Goal: Book appointment/travel/reservation

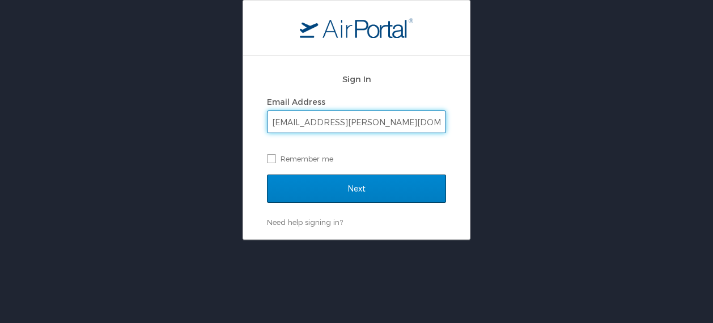
type input "[EMAIL_ADDRESS][PERSON_NAME][DOMAIN_NAME]"
click at [343, 187] on input "Next" at bounding box center [356, 189] width 179 height 28
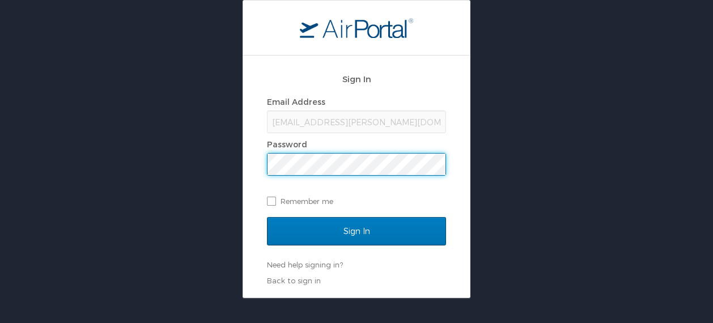
click at [267, 217] on input "Sign In" at bounding box center [356, 231] width 179 height 28
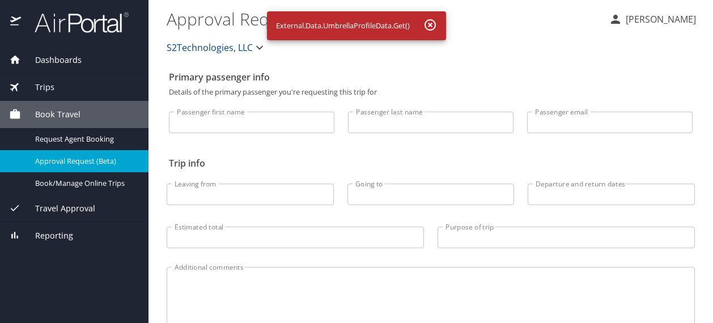
click at [292, 122] on input "Passenger first name" at bounding box center [252, 123] width 166 height 22
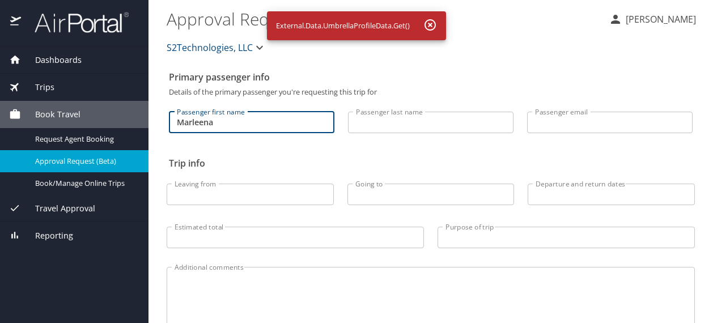
type input "Marleena"
click at [380, 118] on input "Passenger last name" at bounding box center [431, 123] width 166 height 22
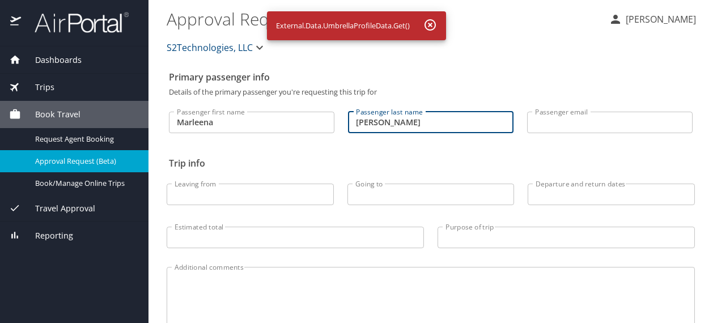
type input "Moxley"
click at [592, 126] on input "Passenger email" at bounding box center [610, 123] width 166 height 22
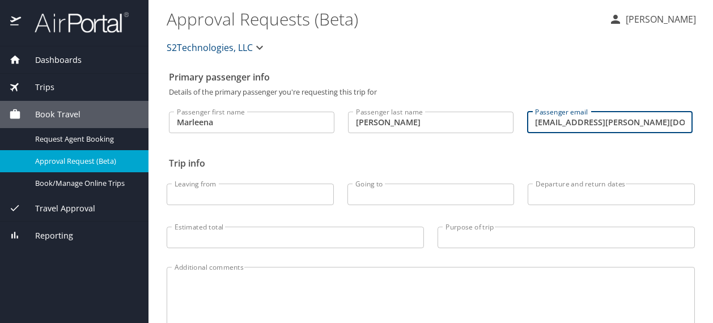
type input "marleena.h.moxley.ctr@socom.mil"
click at [237, 201] on input "Leaving from" at bounding box center [250, 195] width 167 height 22
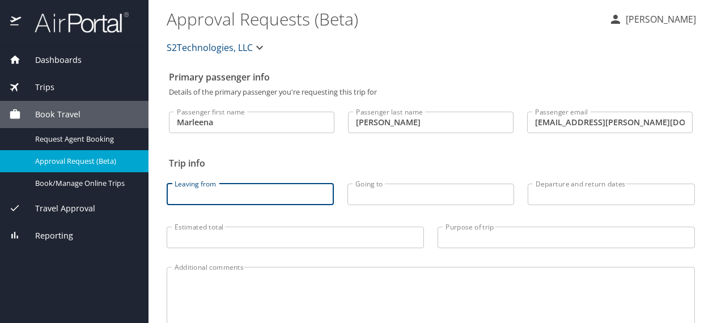
scroll to position [57, 0]
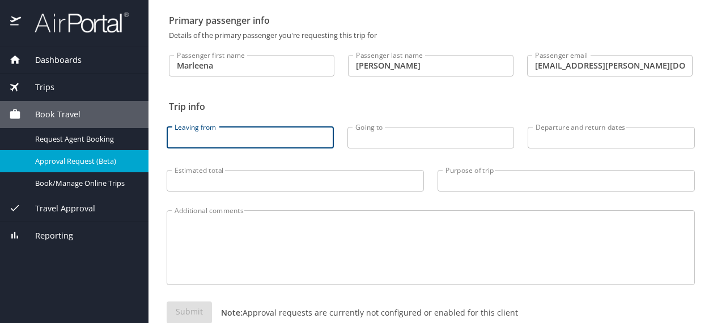
click at [252, 139] on input "Leaving from" at bounding box center [250, 138] width 167 height 22
type input "seattle"
click at [382, 145] on input "Going to" at bounding box center [431, 138] width 167 height 22
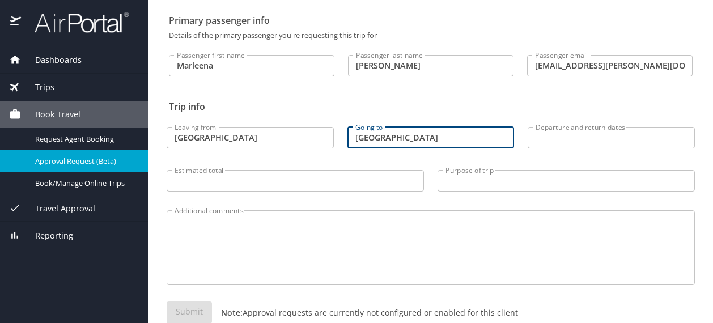
type input "nashville"
click at [589, 142] on input "Departure and return dates" at bounding box center [611, 138] width 167 height 22
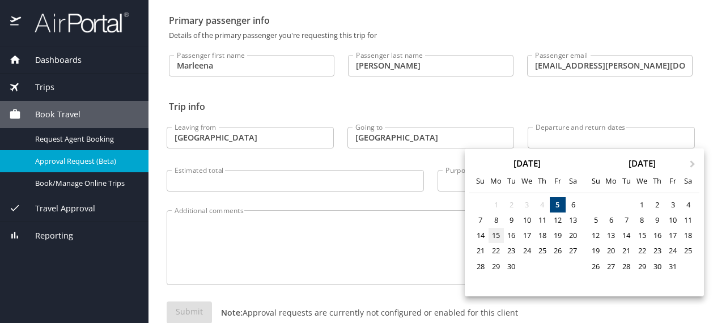
click at [495, 236] on div "15" at bounding box center [496, 235] width 15 height 15
click at [558, 236] on div "19" at bounding box center [557, 235] width 15 height 15
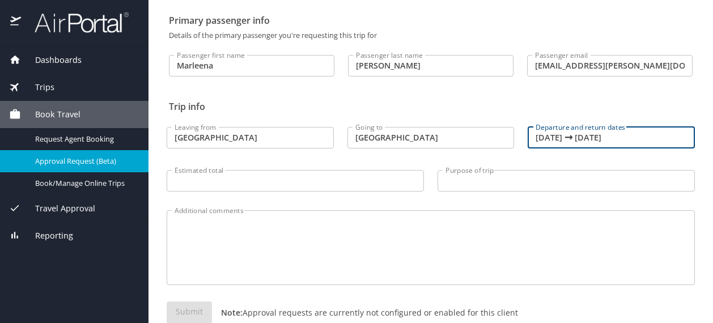
type input "09/15/2025 🠦 09/19/2025"
click at [363, 183] on input "Estimated total" at bounding box center [295, 181] width 257 height 22
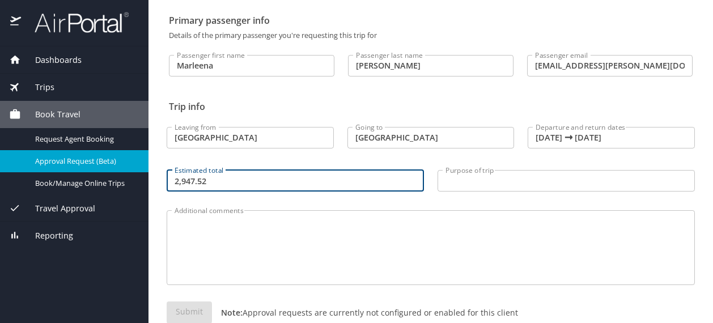
type input "2,947.52"
click at [486, 181] on input "Purpose of trip" at bounding box center [566, 181] width 257 height 22
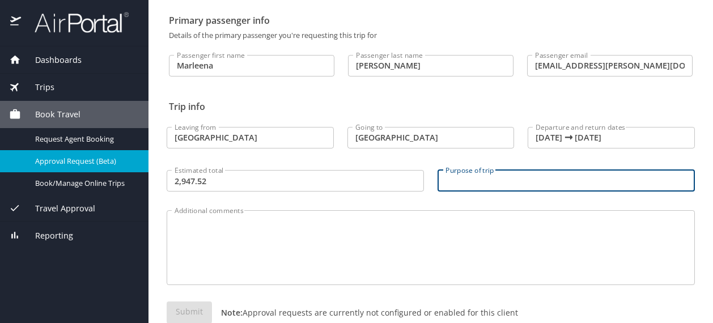
click at [494, 177] on input "Purpose of trip" at bounding box center [566, 181] width 257 height 22
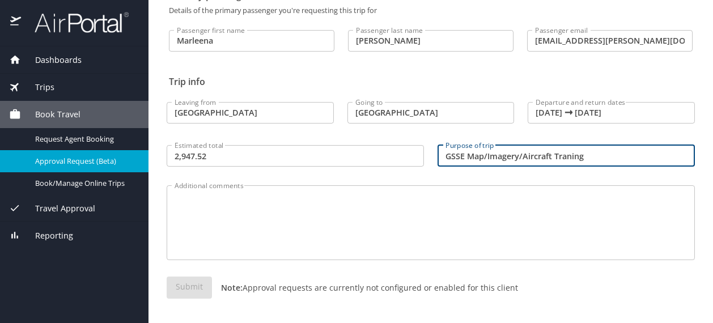
type input "GSSE Map/Imagery/Aircraft Traning"
click at [245, 210] on textarea "Additional comments" at bounding box center [431, 223] width 513 height 54
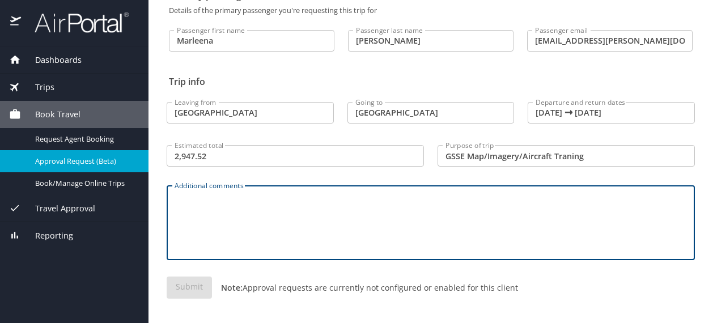
click at [308, 282] on p "Note: Approval requests are currently not configured or enabled for this client" at bounding box center [365, 288] width 306 height 12
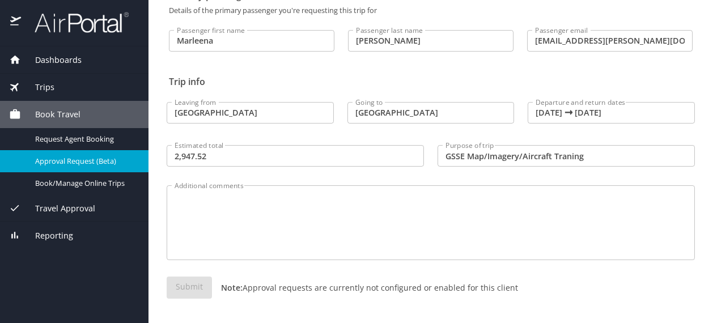
click at [313, 219] on textarea "Additional comments" at bounding box center [431, 223] width 513 height 54
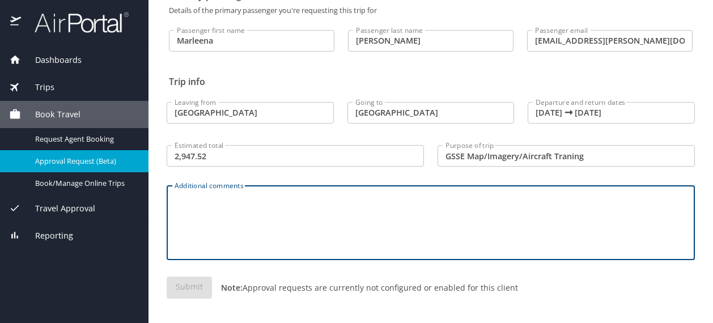
click at [591, 289] on div "Submit Note: Approval requests are currently not configured or enabled for this…" at bounding box center [431, 297] width 528 height 40
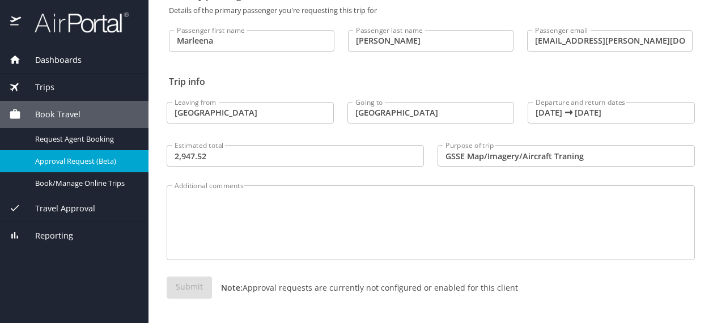
scroll to position [0, 0]
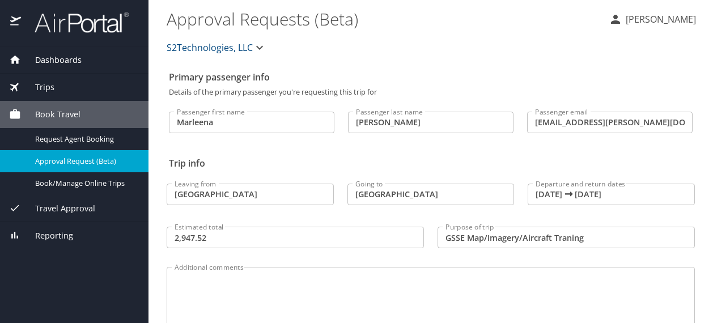
click at [400, 88] on div "Primary passenger info Details of the primary passenger you're requesting this …" at bounding box center [431, 236] width 528 height 340
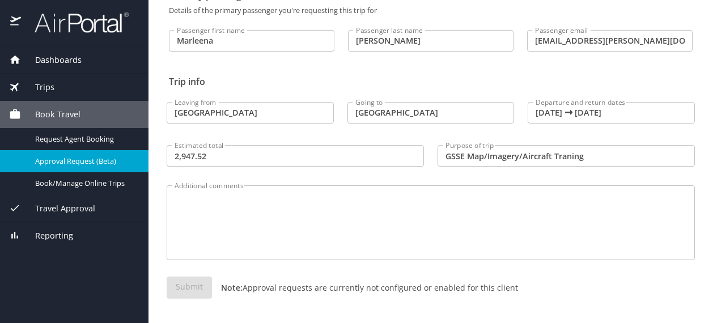
click at [181, 294] on div "Submit Note: Approval requests are currently not configured or enabled for this…" at bounding box center [431, 297] width 528 height 40
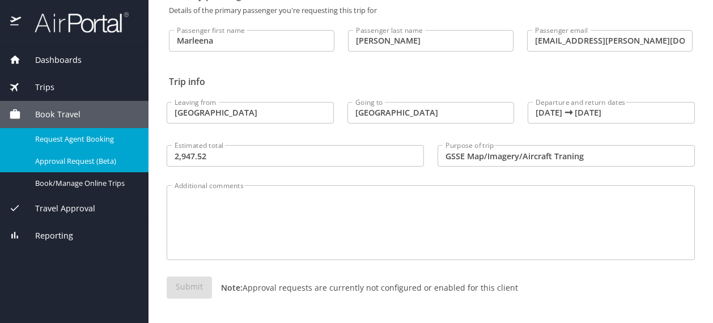
scroll to position [25, 0]
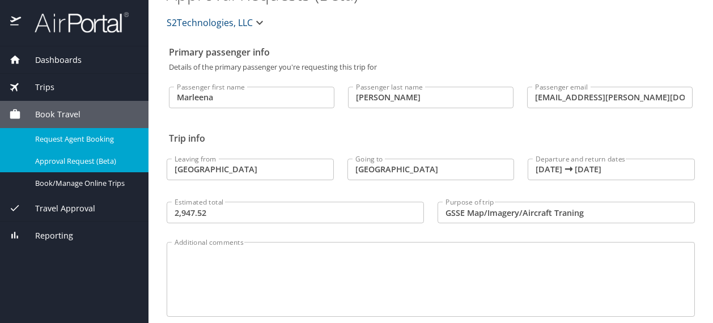
click at [86, 138] on span "Request Agent Booking" at bounding box center [85, 139] width 100 height 11
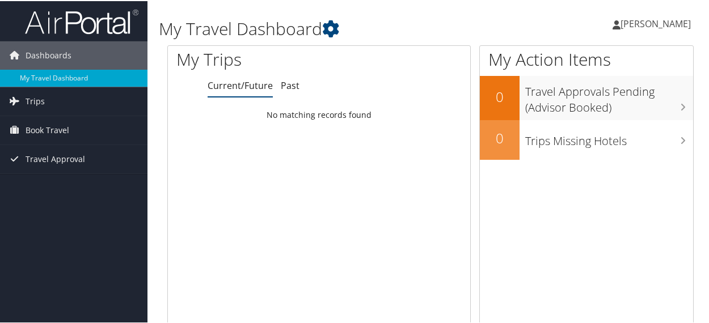
click at [632, 21] on span "[PERSON_NAME]" at bounding box center [655, 22] width 70 height 12
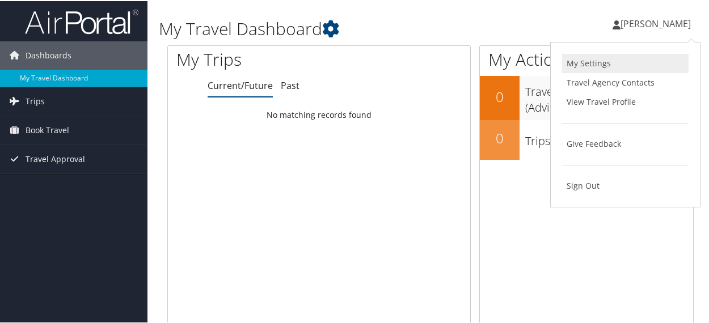
click at [604, 66] on link "My Settings" at bounding box center [625, 62] width 126 height 19
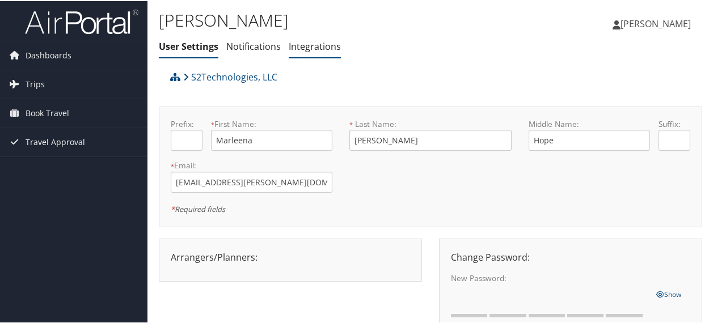
click at [295, 52] on li "Integrations" at bounding box center [315, 46] width 52 height 20
click at [50, 87] on link "Trips" at bounding box center [73, 83] width 147 height 28
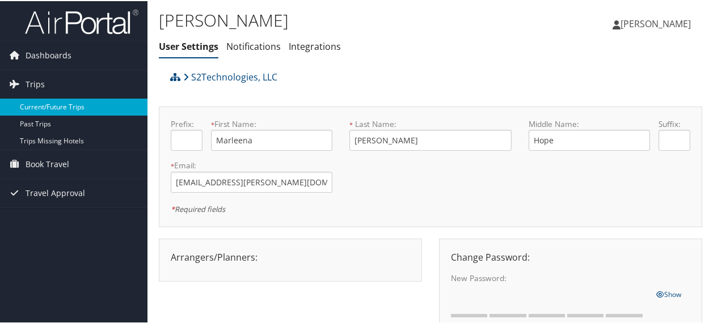
click at [74, 110] on link "Current/Future Trips" at bounding box center [73, 106] width 147 height 17
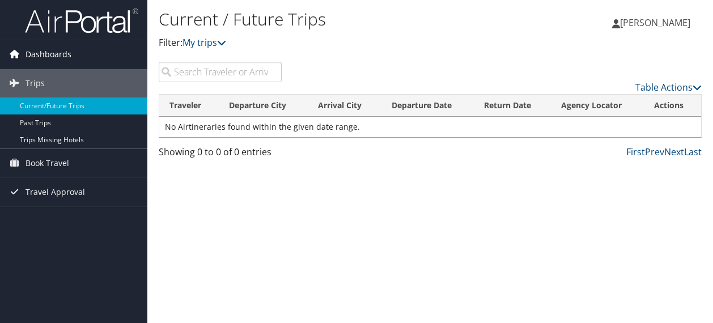
click at [58, 43] on span "Dashboards" at bounding box center [49, 54] width 46 height 28
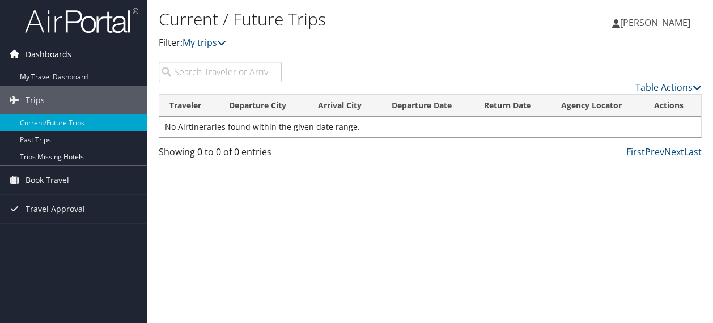
click at [59, 58] on span "Dashboards" at bounding box center [49, 54] width 46 height 28
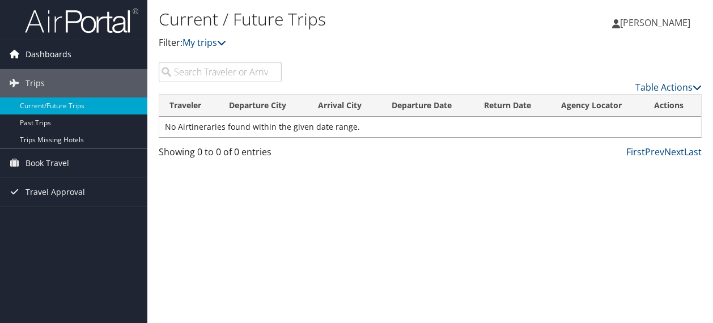
click at [59, 56] on span "Dashboards" at bounding box center [49, 54] width 46 height 28
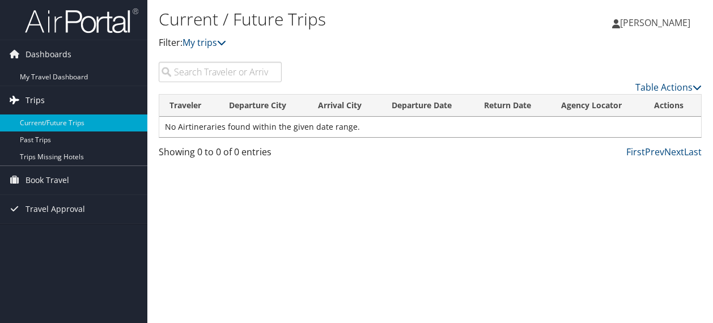
click at [50, 89] on link "Trips" at bounding box center [73, 100] width 147 height 28
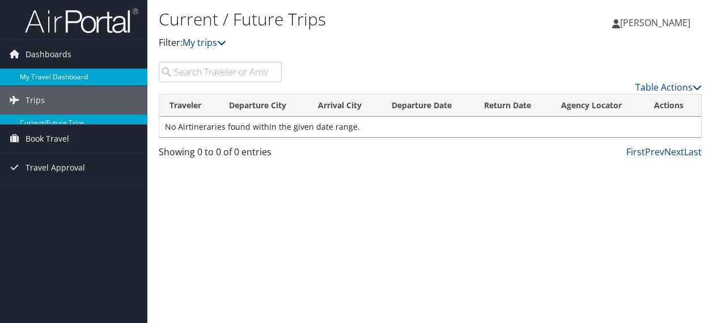
click at [57, 77] on link "My Travel Dashboard" at bounding box center [73, 77] width 147 height 17
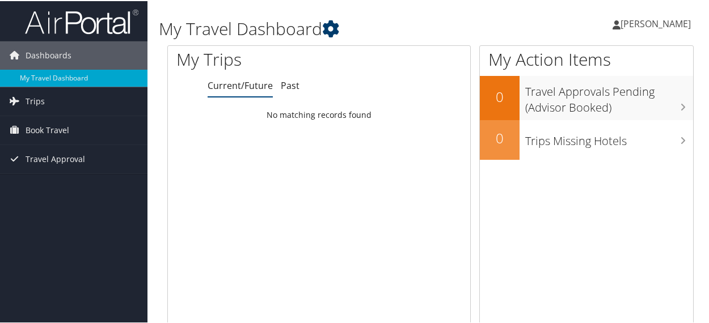
click at [331, 32] on icon at bounding box center [330, 27] width 17 height 17
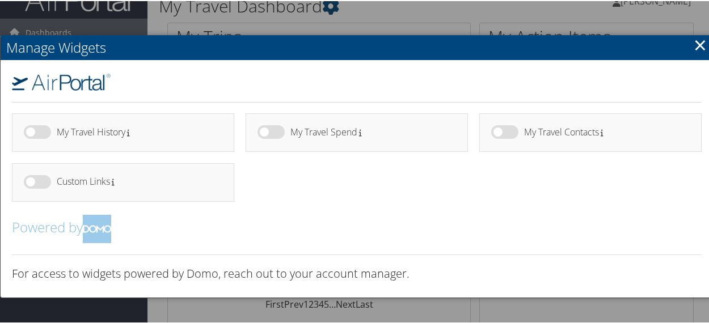
scroll to position [57, 0]
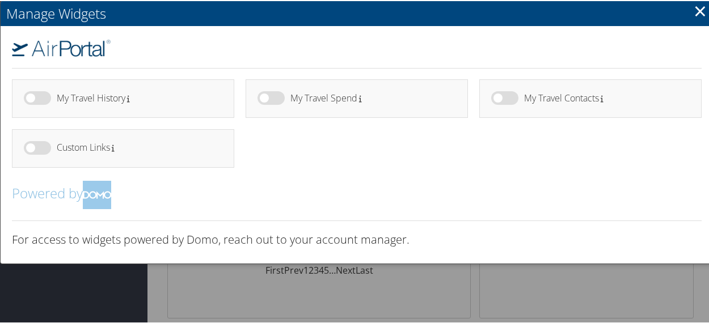
click at [706, 10] on h2 "Manage Widgets" at bounding box center [357, 12] width 712 height 25
click at [697, 11] on link "×" at bounding box center [699, 9] width 13 height 23
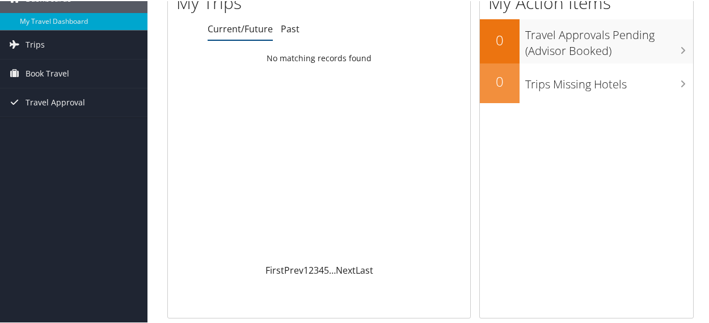
scroll to position [0, 0]
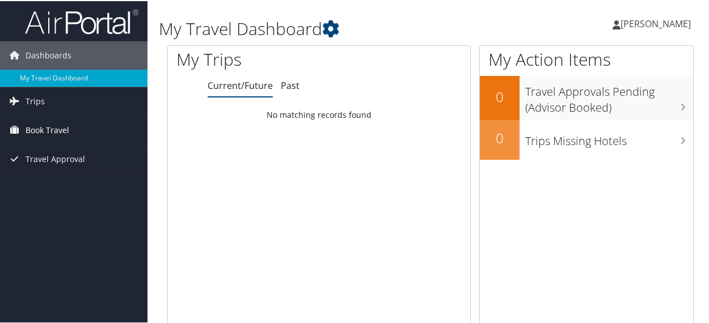
click at [62, 127] on span "Book Travel" at bounding box center [48, 129] width 44 height 28
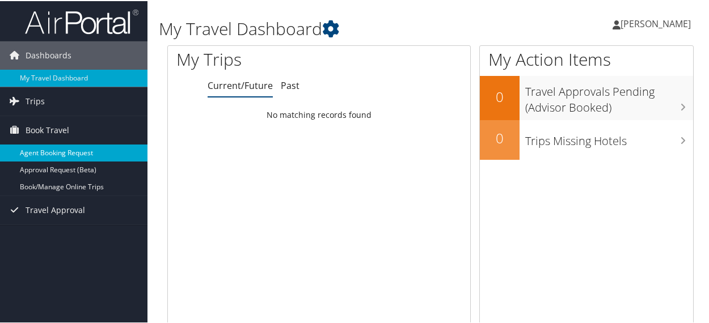
click at [117, 151] on link "Agent Booking Request" at bounding box center [73, 151] width 147 height 17
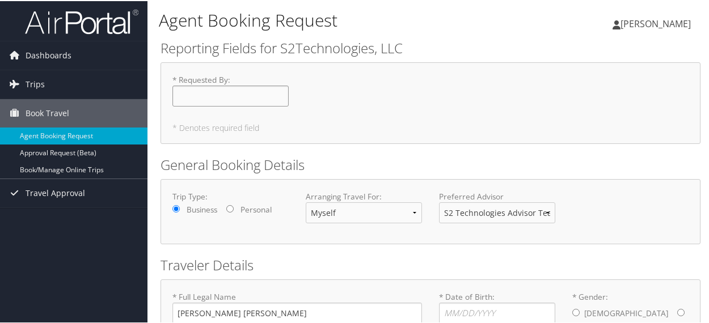
click at [226, 102] on input "* Requested By : Required" at bounding box center [230, 94] width 116 height 21
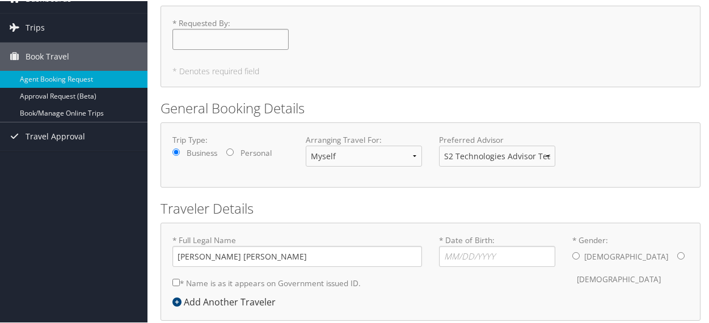
scroll to position [112, 0]
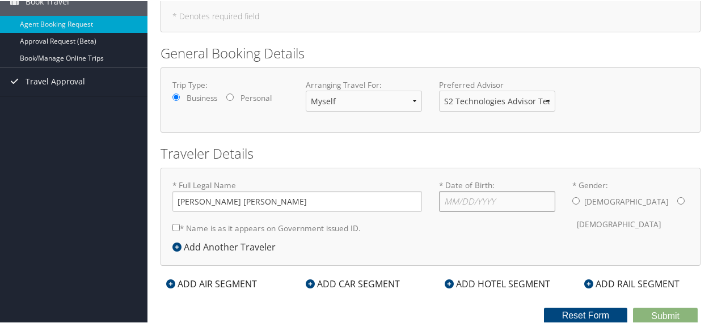
click at [490, 205] on input "* Date of Birth: Invalid Date" at bounding box center [497, 200] width 116 height 21
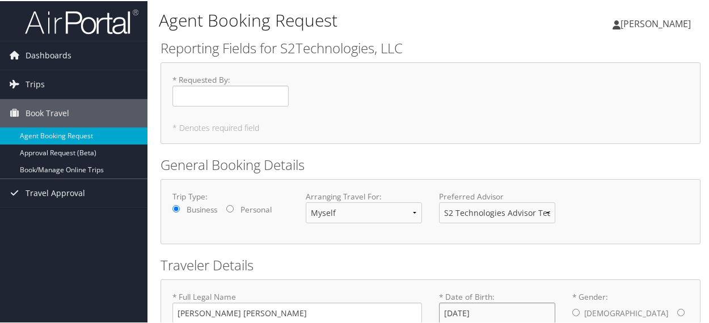
type input "10/13/1998"
click at [86, 26] on img at bounding box center [81, 20] width 113 height 27
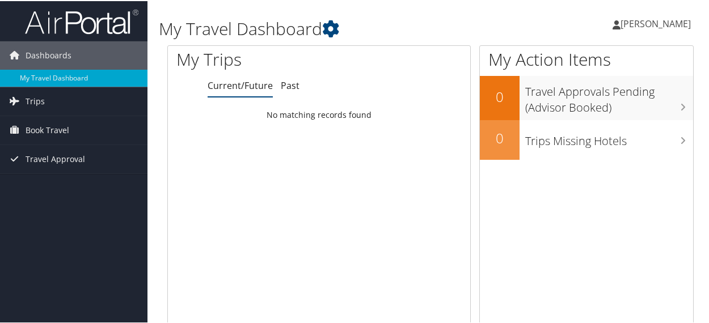
click at [649, 26] on span "[PERSON_NAME]" at bounding box center [655, 22] width 70 height 12
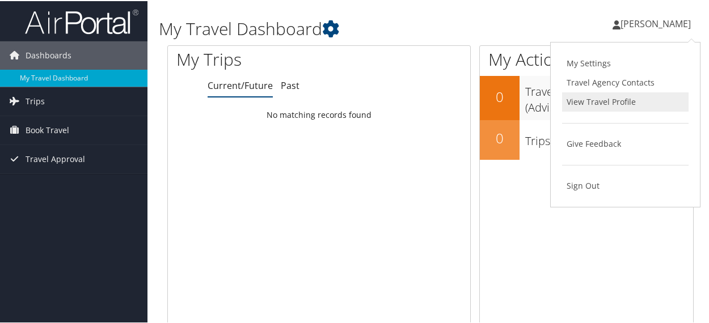
click at [595, 98] on link "View Travel Profile" at bounding box center [625, 100] width 126 height 19
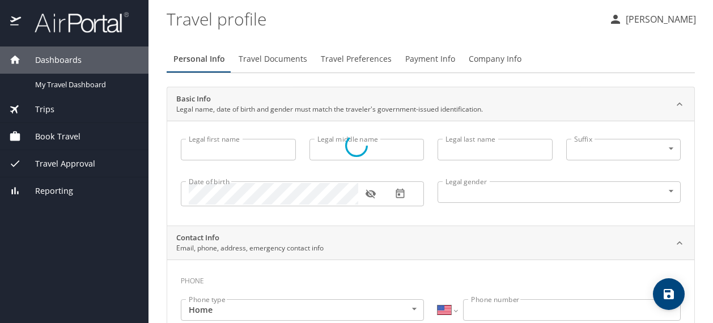
select select "US"
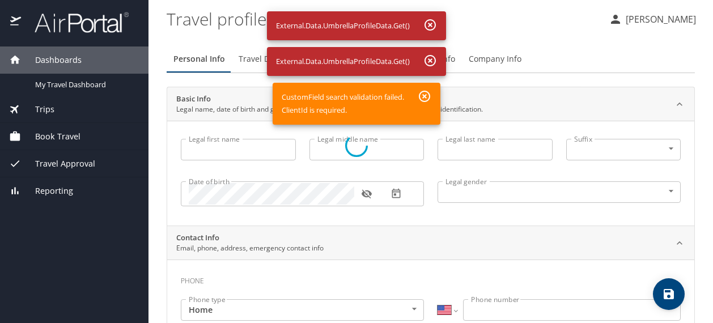
click at [248, 153] on div at bounding box center [356, 145] width 713 height 355
click at [355, 152] on icon at bounding box center [356, 145] width 23 height 23
click at [248, 63] on div at bounding box center [356, 145] width 713 height 355
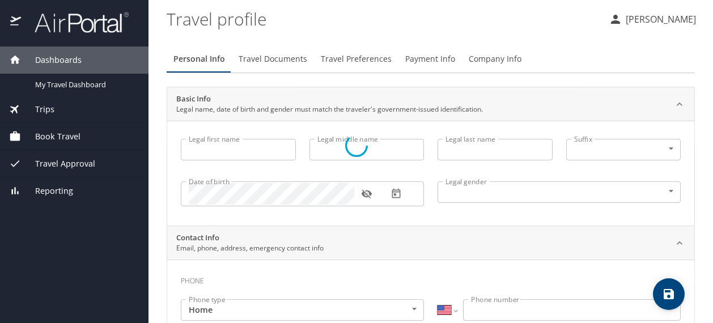
click at [660, 23] on div at bounding box center [356, 145] width 713 height 355
click at [660, 16] on div at bounding box center [356, 145] width 713 height 355
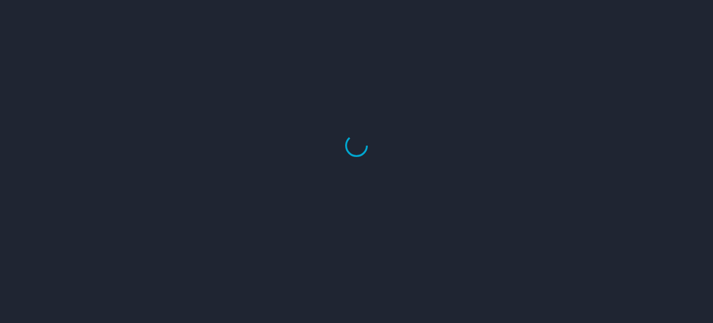
select select "US"
